Goal: Information Seeking & Learning: Learn about a topic

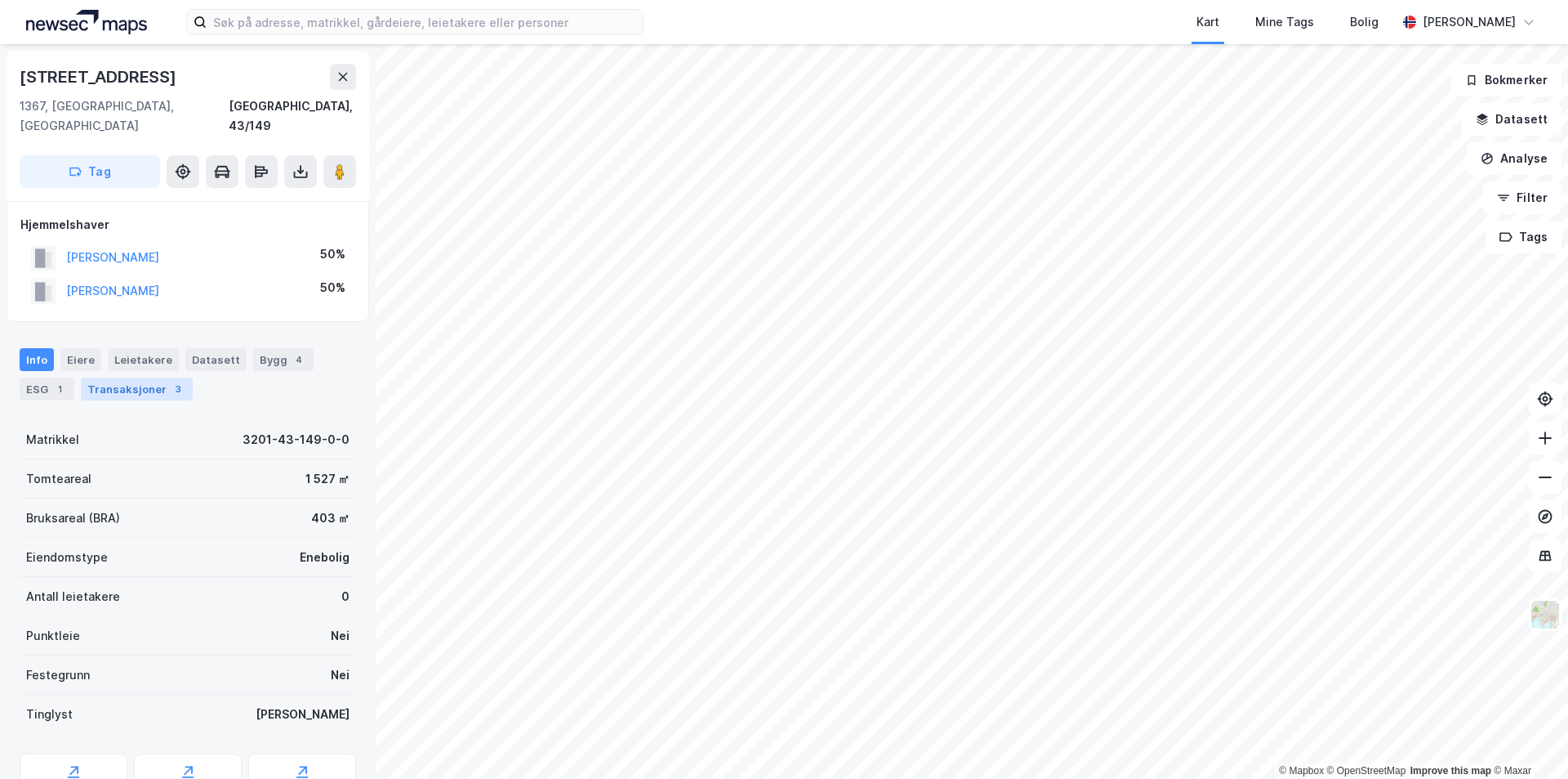
click at [126, 378] on div "Transaksjoner 3" at bounding box center [136, 389] width 112 height 22
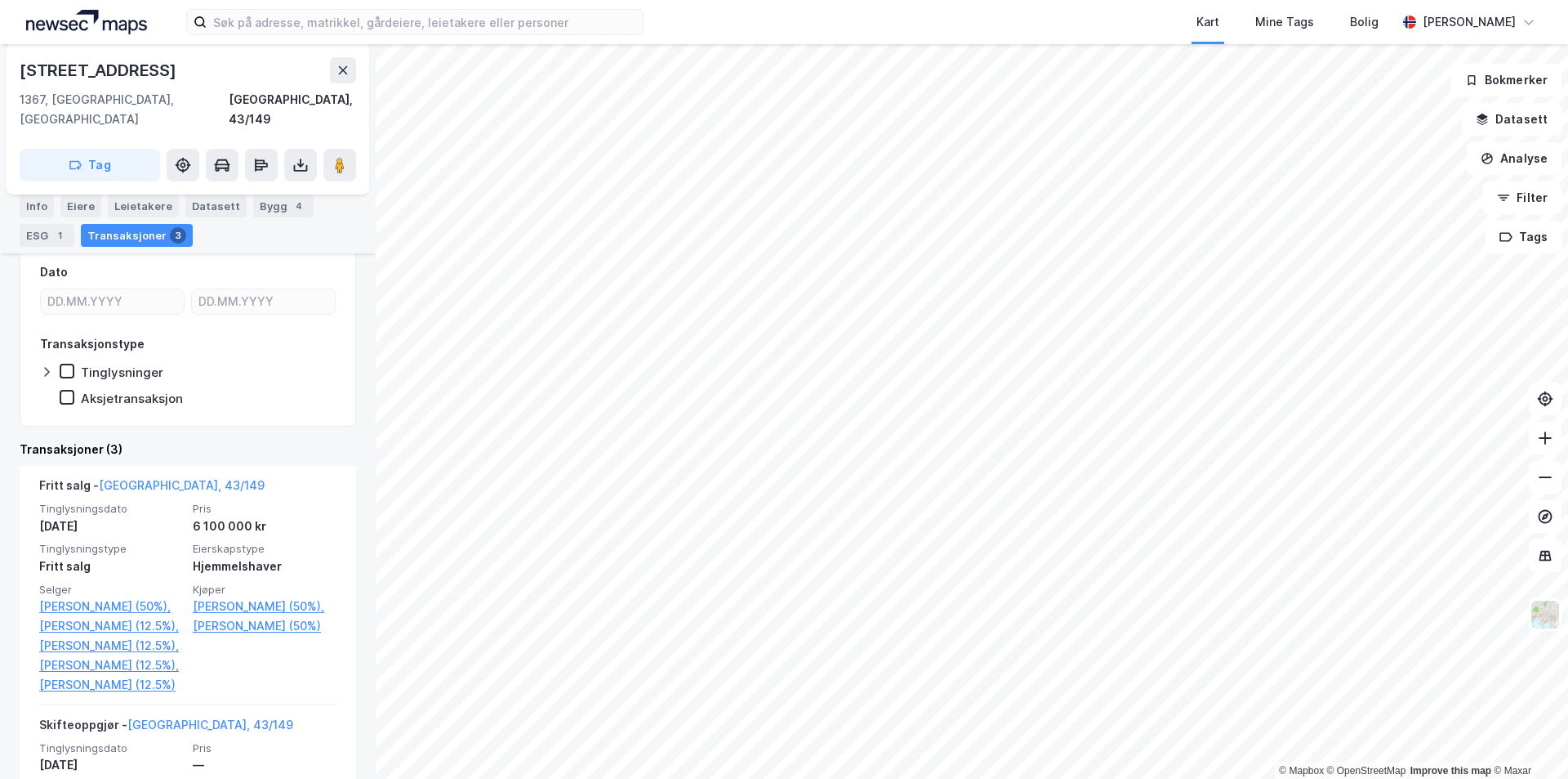
scroll to position [245, 0]
